Goal: Task Accomplishment & Management: Manage account settings

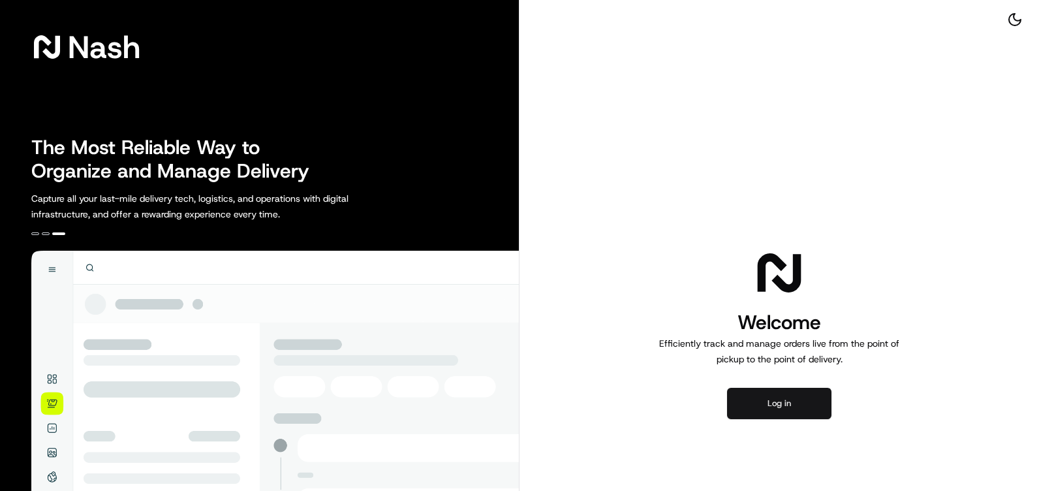
click at [785, 401] on button "Log in" at bounding box center [779, 403] width 104 height 31
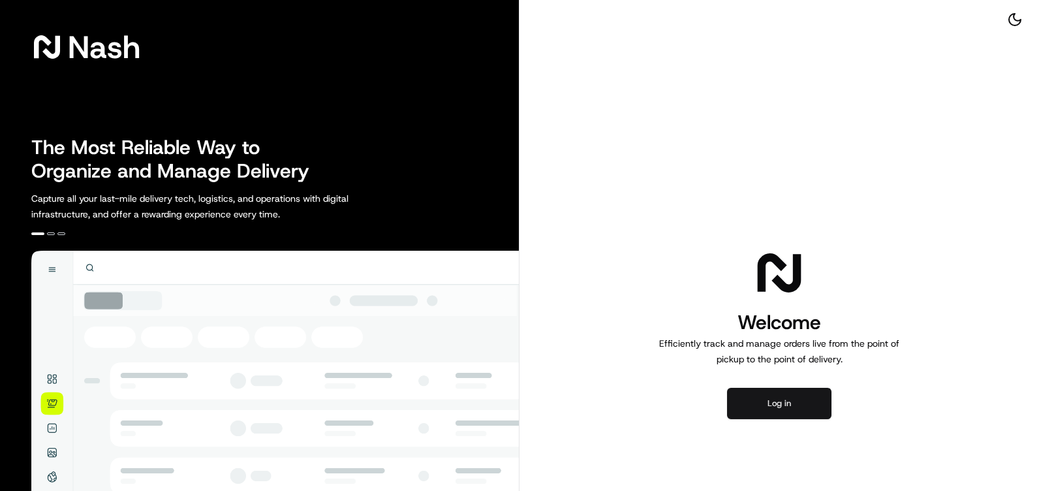
click at [787, 396] on button "Log in" at bounding box center [779, 403] width 104 height 31
click at [788, 400] on button "Log in" at bounding box center [779, 403] width 104 height 31
